Goal: Task Accomplishment & Management: Complete application form

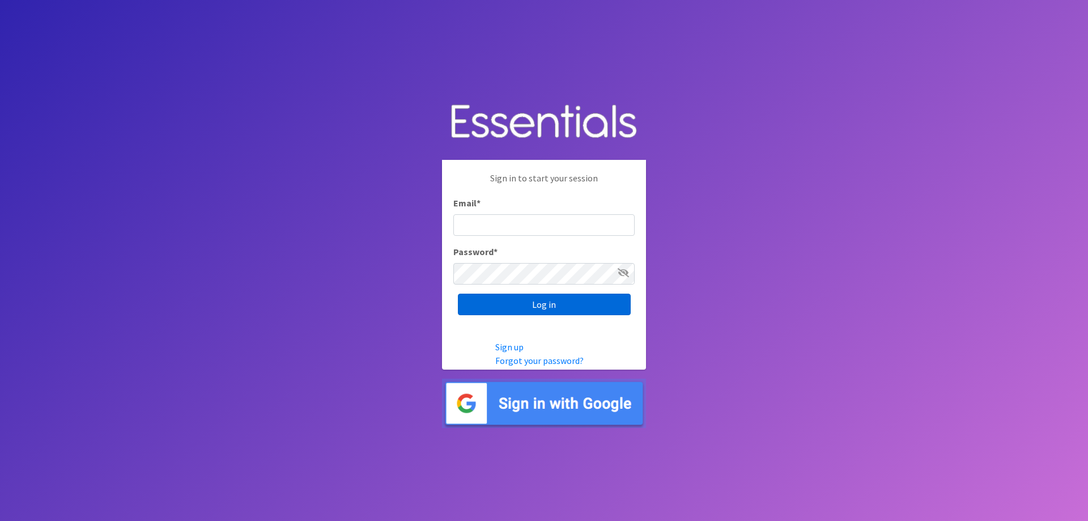
type input "[EMAIL_ADDRESS][DOMAIN_NAME]"
click at [514, 299] on input "Log in" at bounding box center [544, 305] width 173 height 22
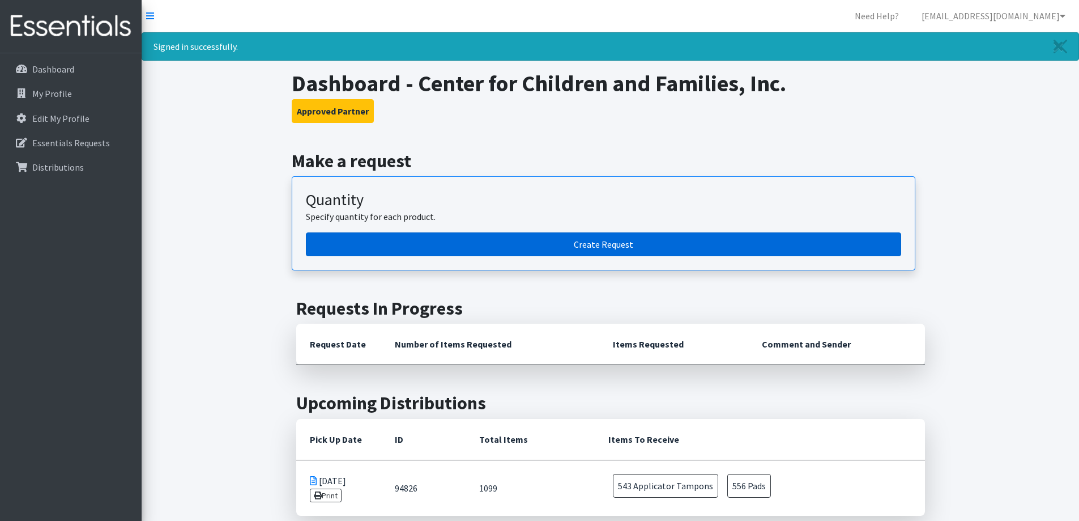
click at [588, 242] on link "Create Request" at bounding box center [604, 244] width 596 height 24
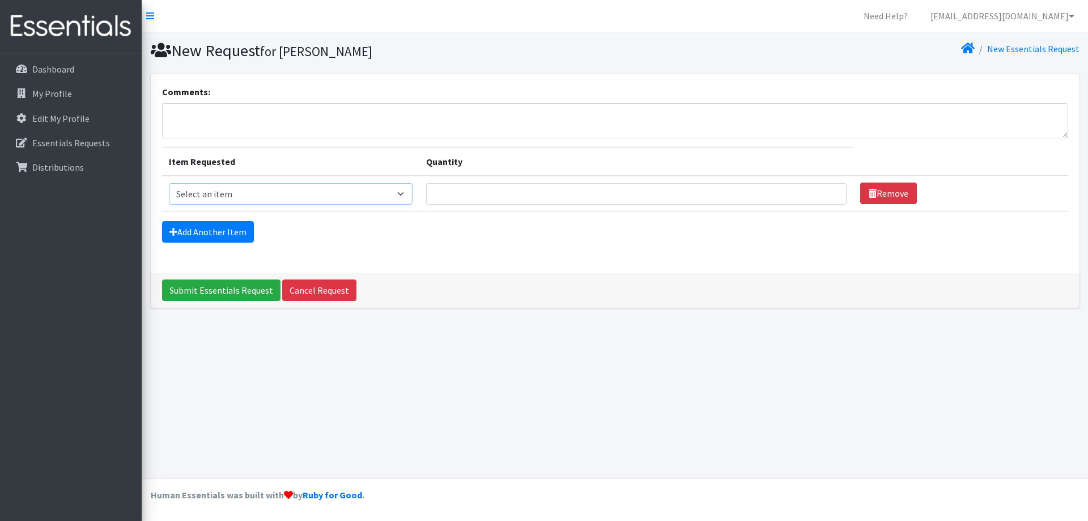
click at [410, 187] on select "Select an item Pad Kits Tampon Kit" at bounding box center [291, 194] width 244 height 22
select select "12263"
click at [169, 183] on select "Select an item Pad Kits Tampon Kit" at bounding box center [291, 194] width 244 height 22
click at [535, 197] on input "Quantity" at bounding box center [636, 194] width 420 height 22
click at [822, 195] on input "1" at bounding box center [636, 194] width 420 height 22
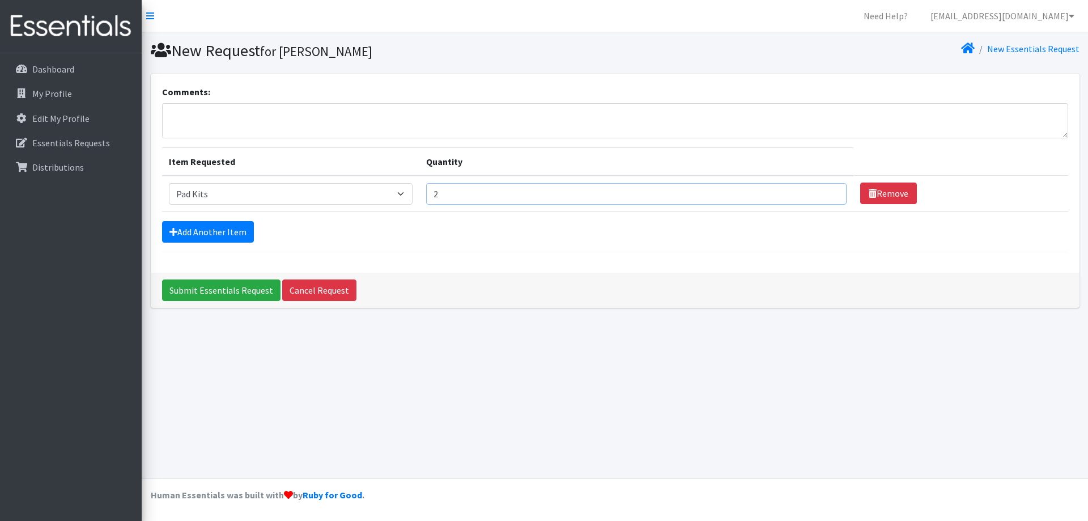
click at [824, 191] on input "2" at bounding box center [636, 194] width 420 height 22
click at [823, 190] on input "3" at bounding box center [636, 194] width 420 height 22
type input "4"
click at [823, 190] on input "4" at bounding box center [636, 194] width 420 height 22
drag, startPoint x: 461, startPoint y: 194, endPoint x: 411, endPoint y: 197, distance: 50.5
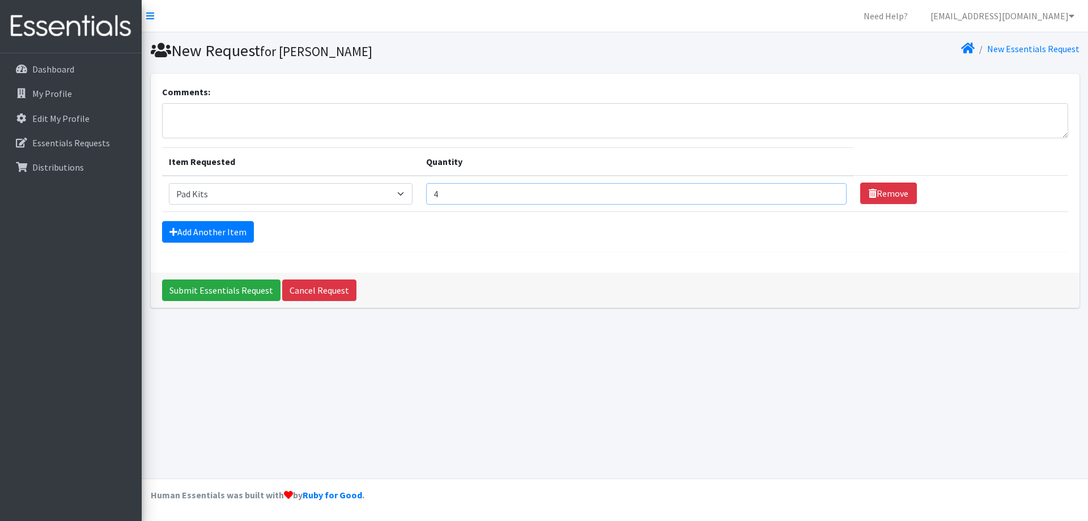
click at [411, 197] on tr "Item Requested Select an item Pad Kits Tampon Kit Quantity 4 Remove" at bounding box center [615, 194] width 906 height 36
click at [66, 143] on p "Essentials Requests" at bounding box center [71, 142] width 78 height 11
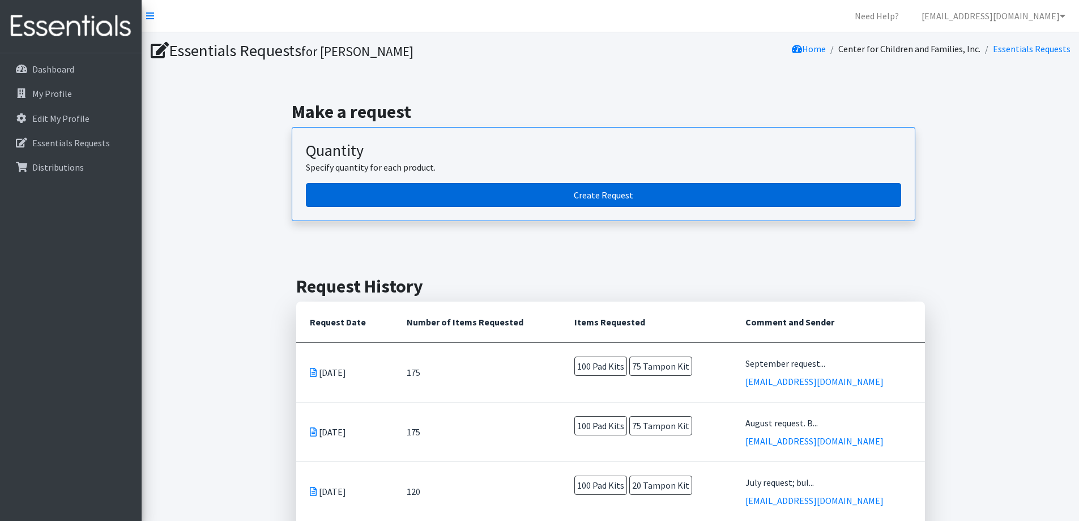
click at [437, 188] on link "Create Request" at bounding box center [604, 195] width 596 height 24
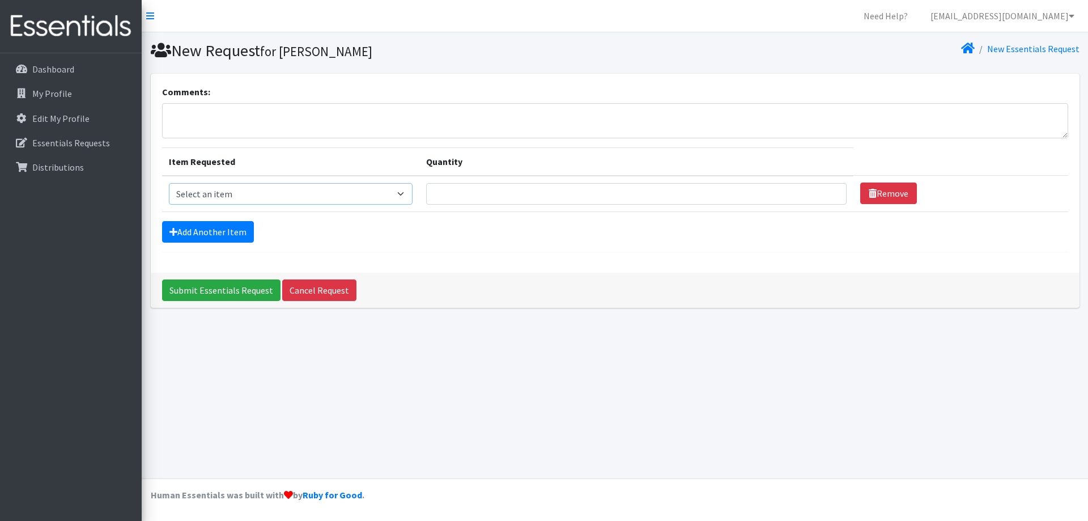
click at [408, 191] on select "Select an item Pad Kits Tampon Kit" at bounding box center [291, 194] width 244 height 22
select select "12263"
click at [169, 183] on select "Select an item Pad Kits Tampon Kit" at bounding box center [291, 194] width 244 height 22
click at [461, 198] on input "Quantity" at bounding box center [636, 194] width 420 height 22
type input "100"
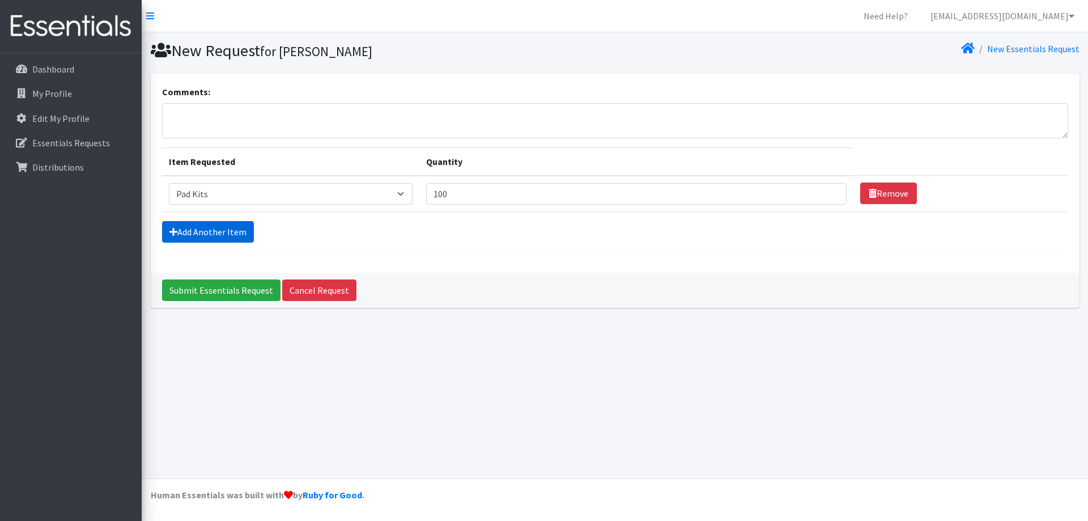
click at [205, 228] on link "Add Another Item" at bounding box center [208, 232] width 92 height 22
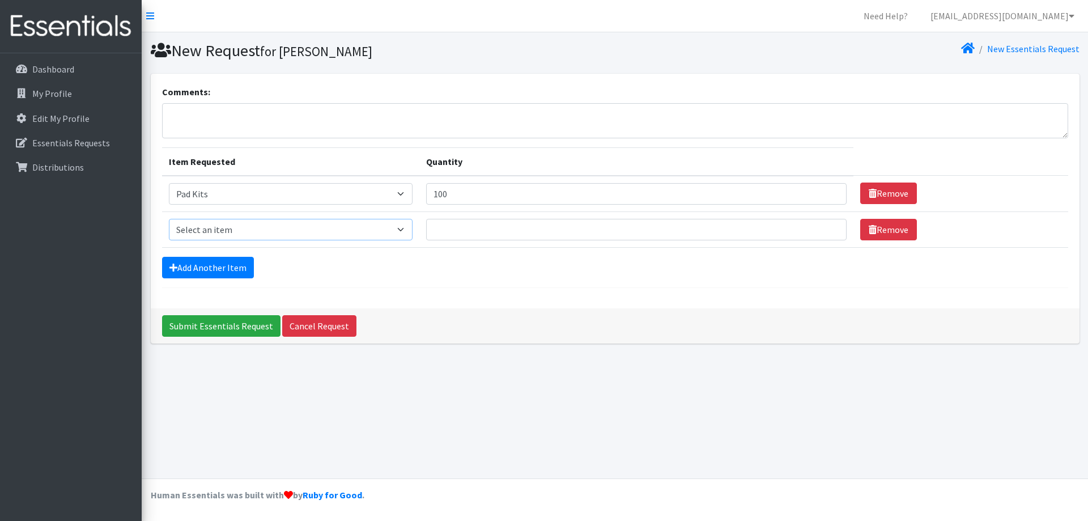
click at [242, 227] on select "Select an item Pad Kits Tampon Kit" at bounding box center [291, 230] width 244 height 22
select select "12262"
click at [169, 219] on select "Select an item Pad Kits Tampon Kit" at bounding box center [291, 230] width 244 height 22
click at [468, 231] on input "Quantity" at bounding box center [636, 230] width 420 height 22
type input "75"
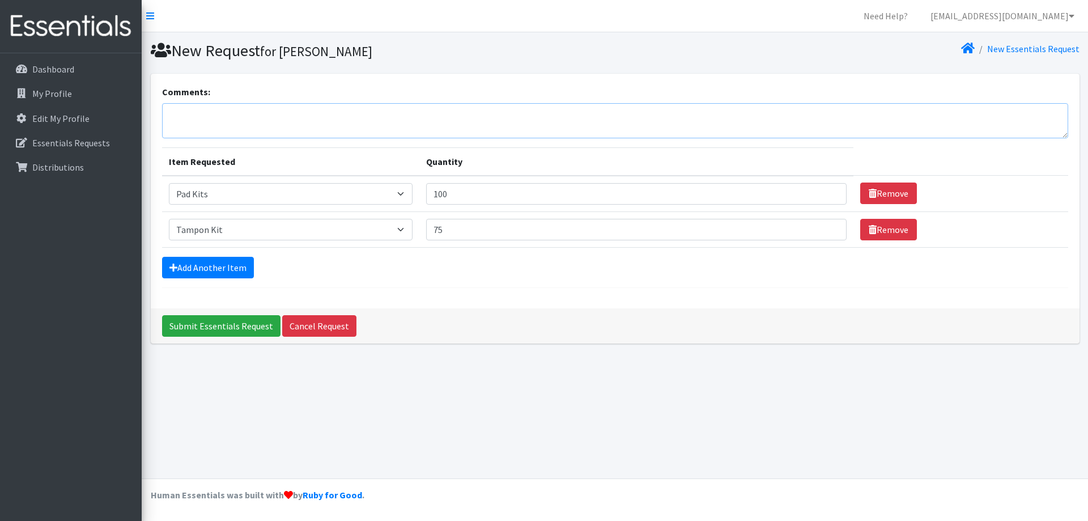
click at [250, 113] on textarea "Comments:" at bounding box center [615, 120] width 906 height 35
drag, startPoint x: 229, startPoint y: 122, endPoint x: 111, endPoint y: 110, distance: 119.0
click at [111, 110] on div "Need Help? jreese@ccfinorman.org Organization Settings My Co-Workers My Profile…" at bounding box center [544, 260] width 1088 height 521
type textarea "October request. Bulk is fine, please label as CCFI!"
click at [219, 325] on input "Submit Essentials Request" at bounding box center [221, 326] width 118 height 22
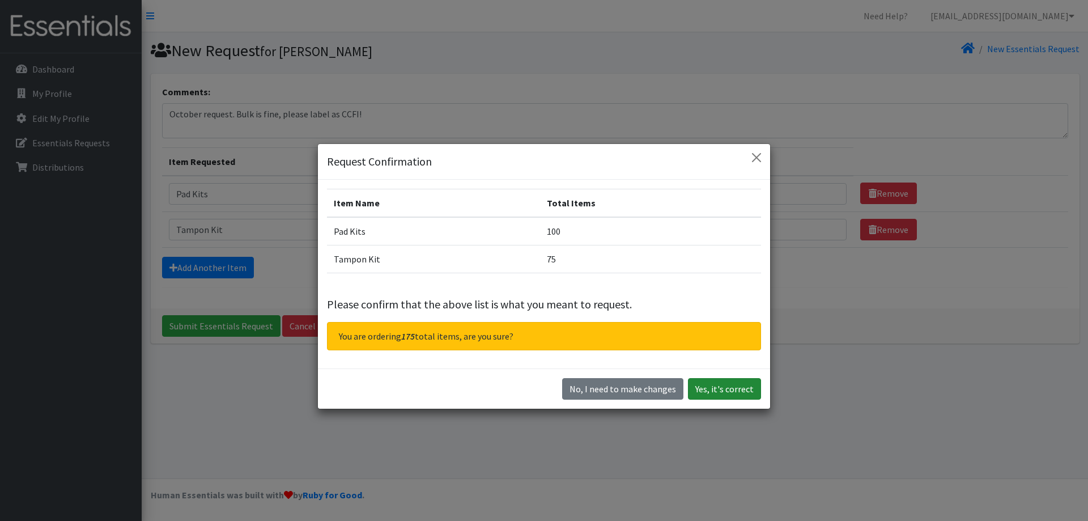
click at [721, 394] on button "Yes, it's correct" at bounding box center [724, 389] width 73 height 22
